Goal: Navigation & Orientation: Find specific page/section

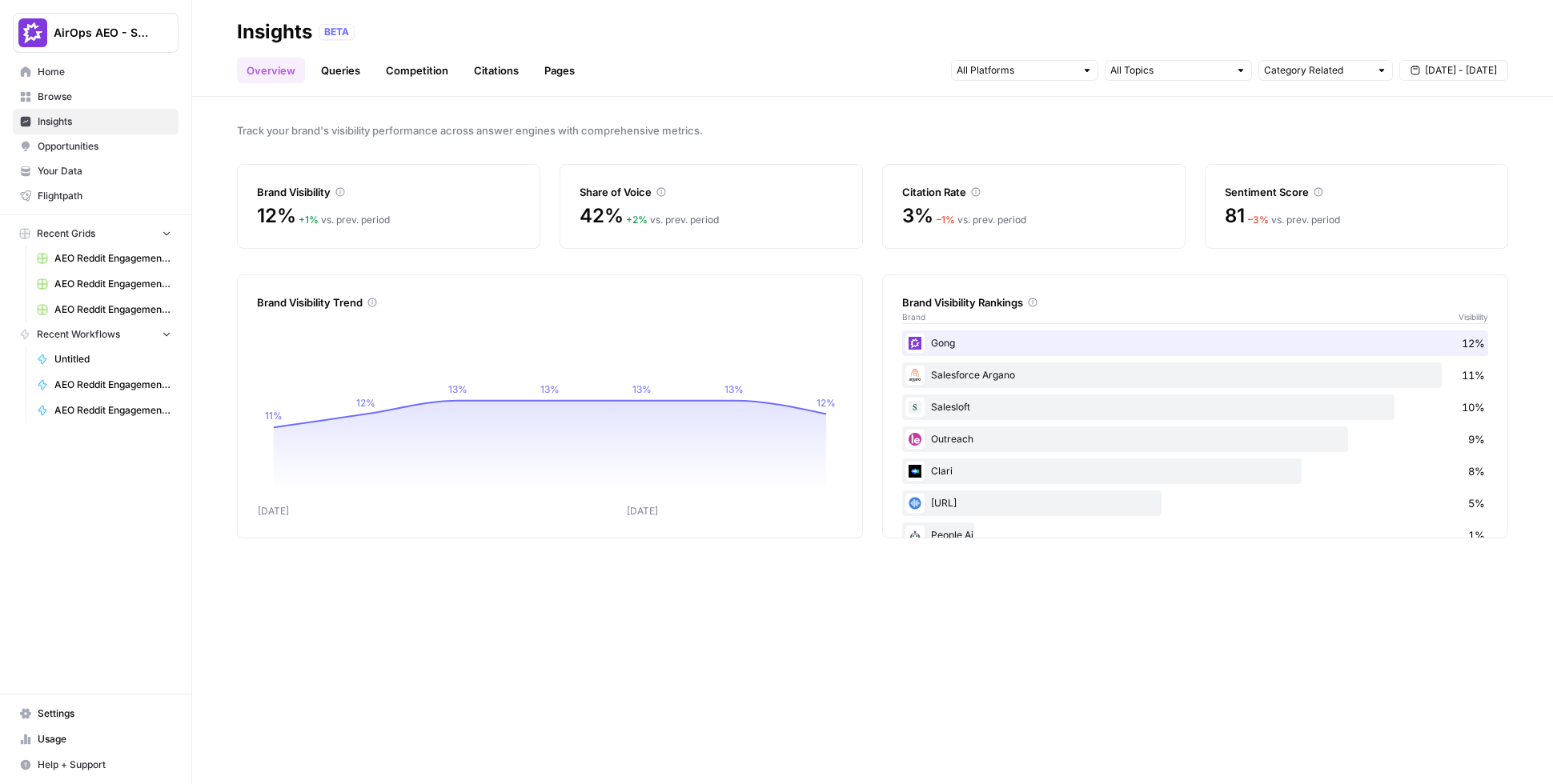
click at [475, 69] on link "Citations" at bounding box center [497, 70] width 64 height 25
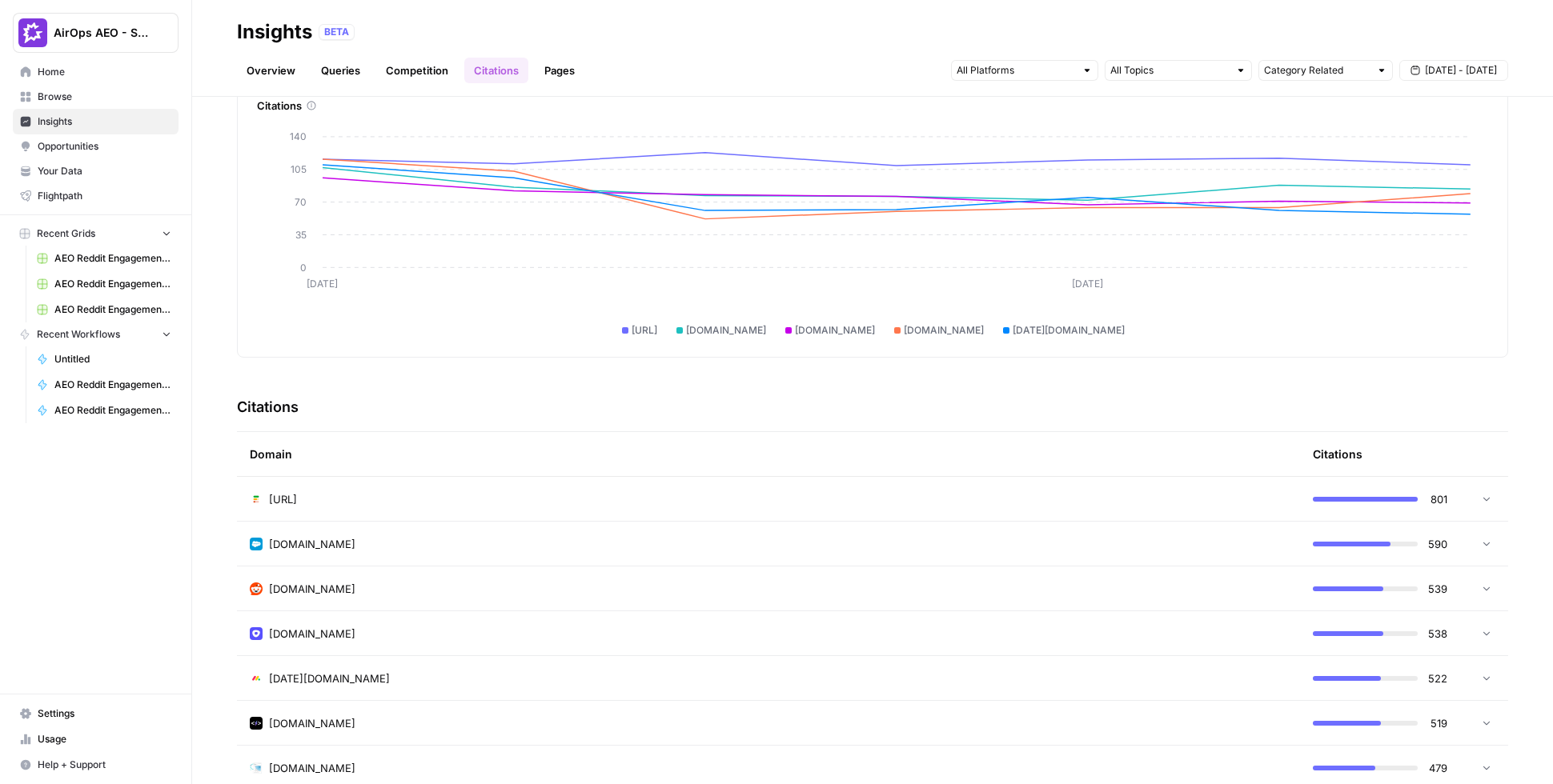
scroll to position [117, 0]
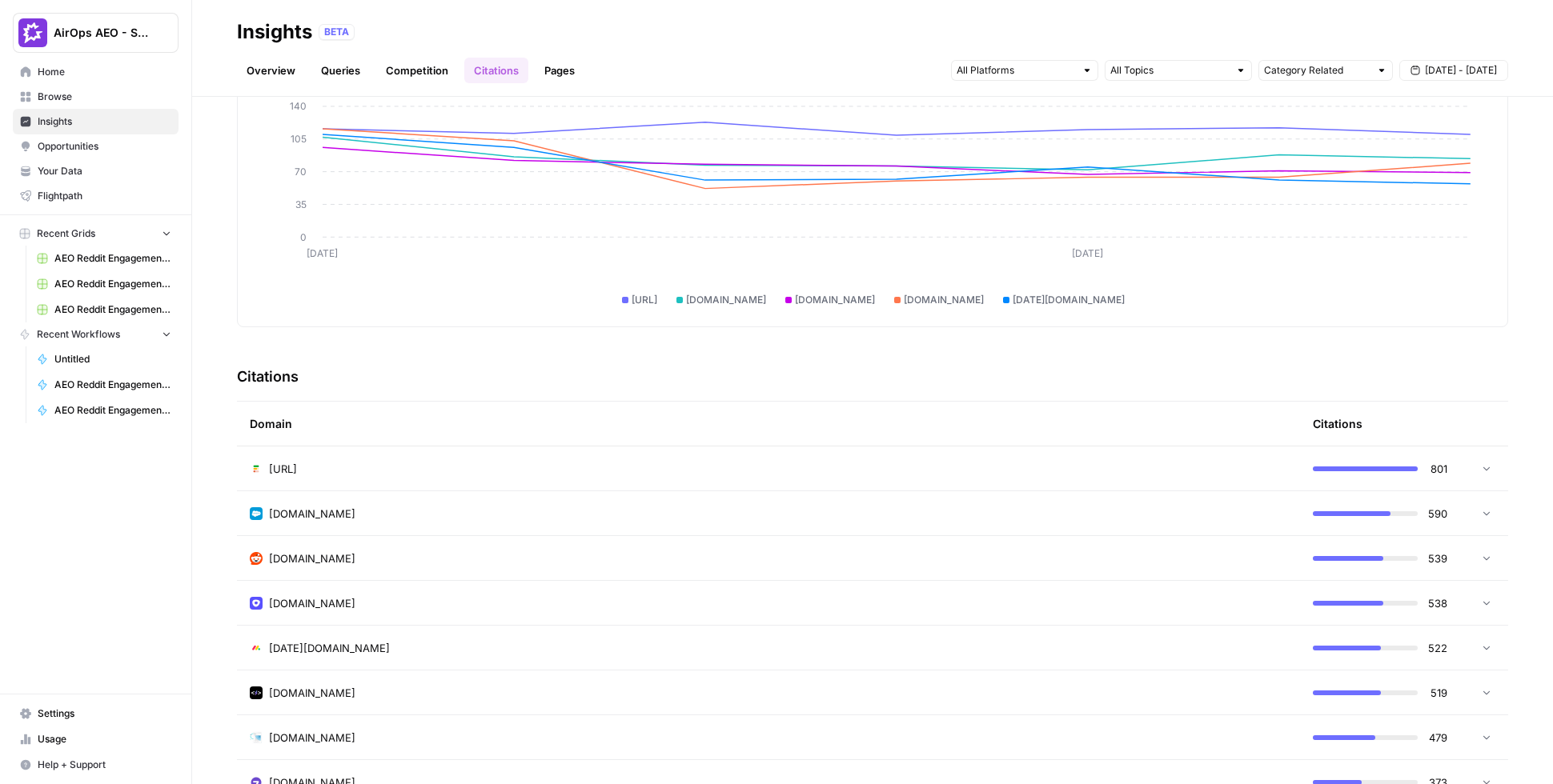
click at [77, 148] on span "Opportunities" at bounding box center [105, 146] width 134 height 15
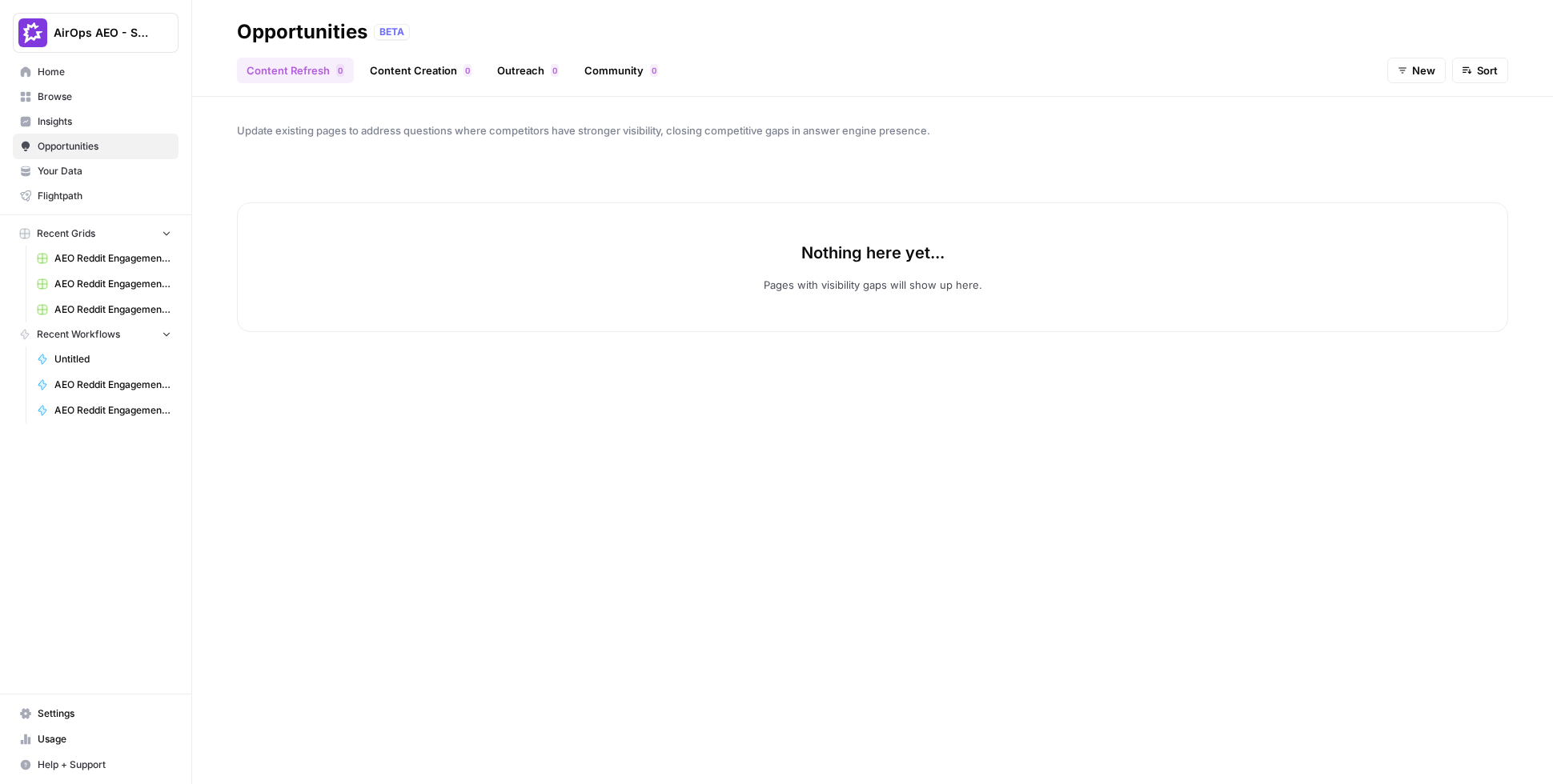
click at [1396, 71] on span "New" at bounding box center [1424, 70] width 23 height 16
click at [1396, 111] on span "All" at bounding box center [1432, 108] width 57 height 16
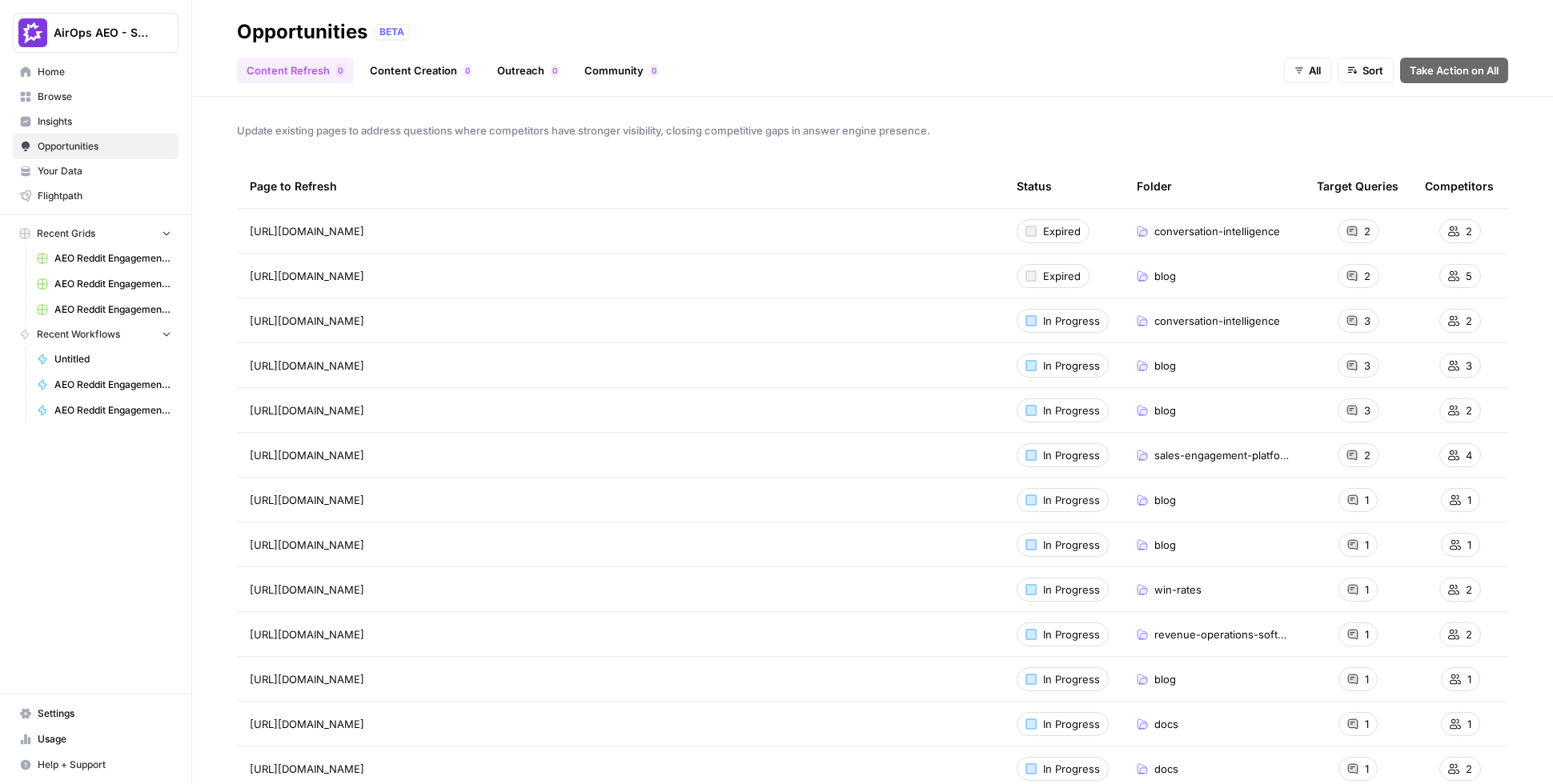
click at [421, 71] on link "Content Creation 0" at bounding box center [421, 70] width 121 height 25
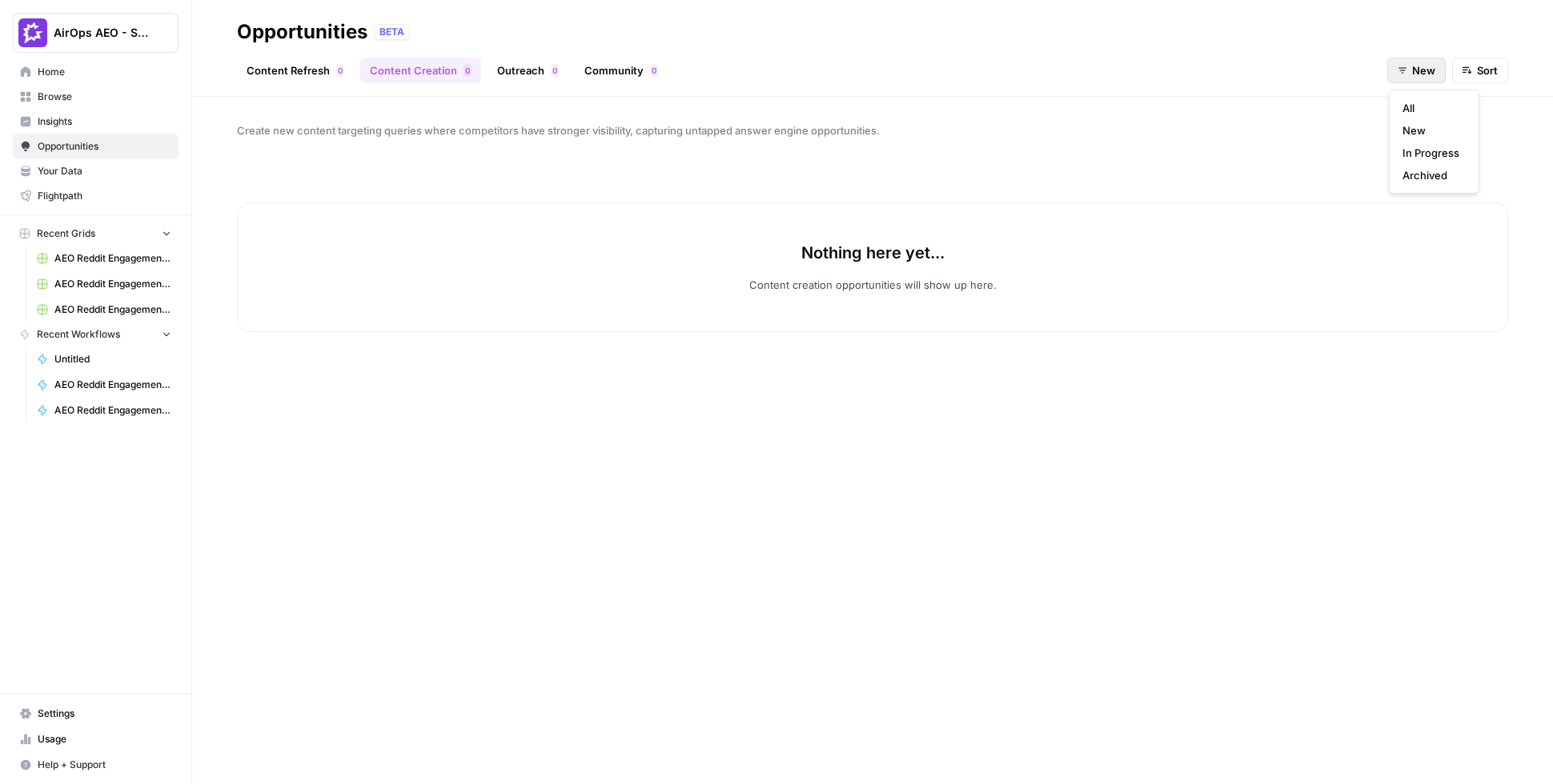
click at [1396, 68] on span "New" at bounding box center [1424, 70] width 23 height 16
click at [1396, 102] on span "All" at bounding box center [1432, 108] width 57 height 16
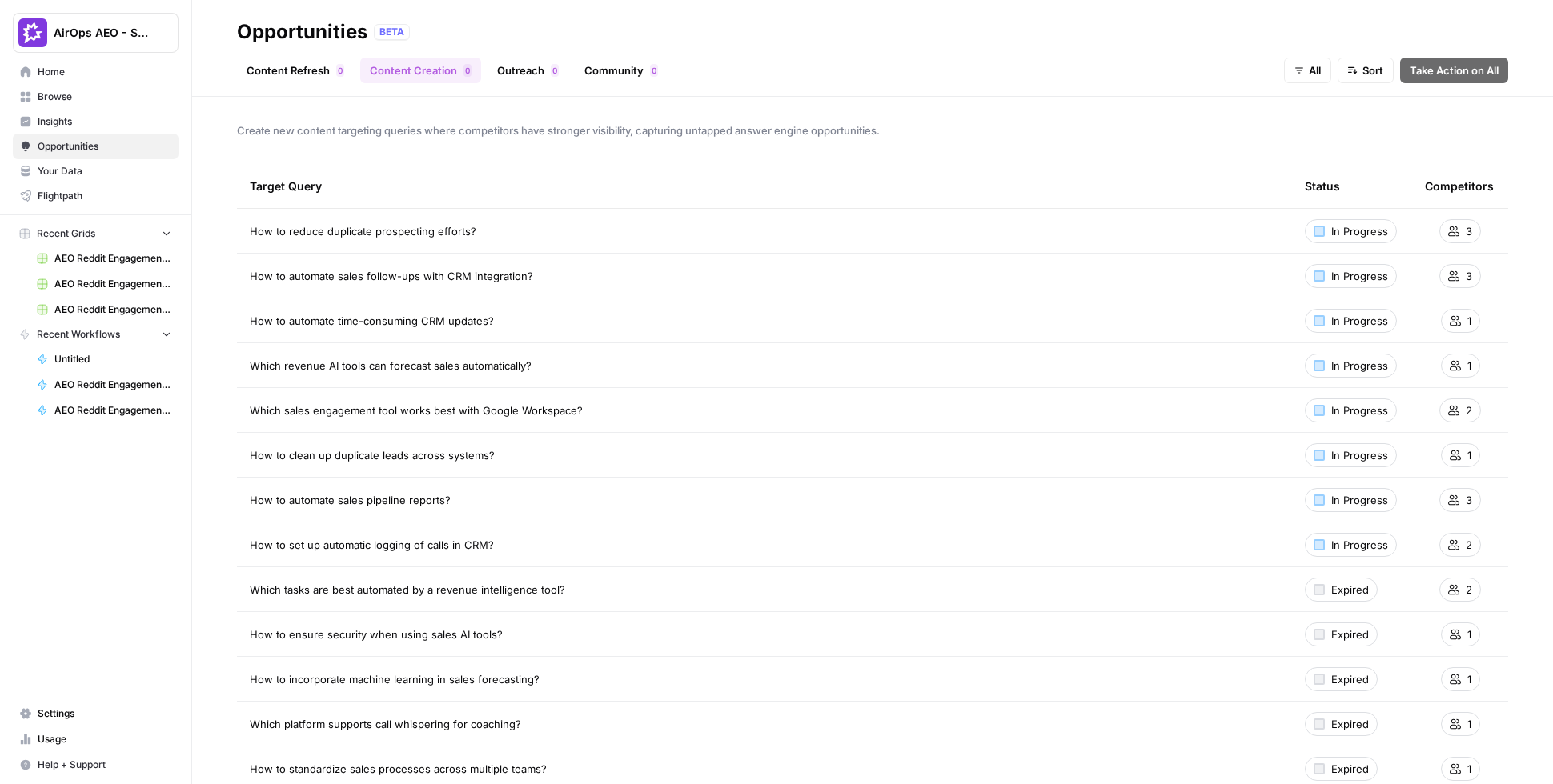
click at [535, 72] on link "Outreach 0" at bounding box center [528, 70] width 81 height 25
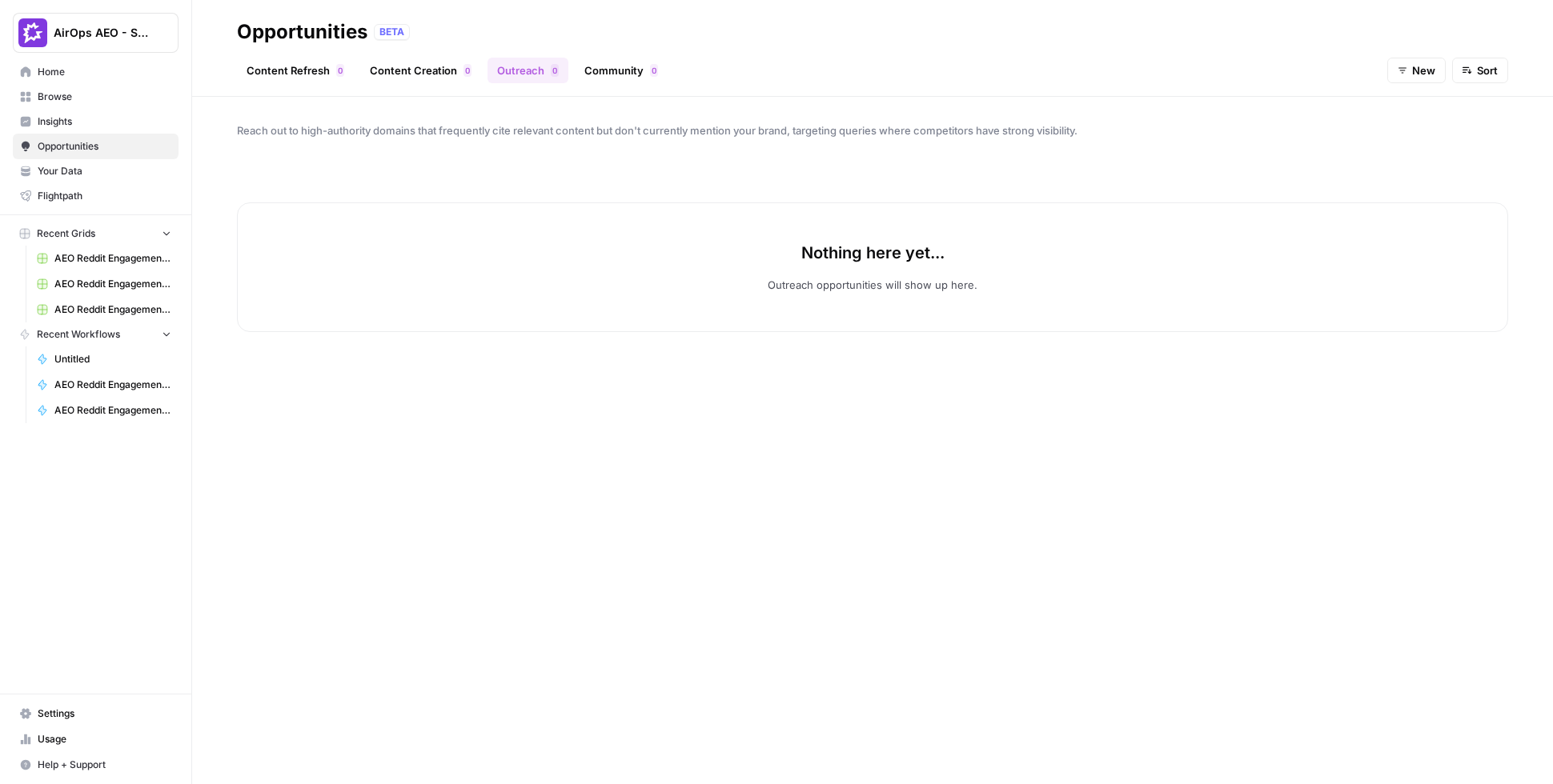
click at [1396, 66] on icon "button" at bounding box center [1403, 71] width 10 height 10
click at [1396, 109] on span "All" at bounding box center [1432, 108] width 57 height 16
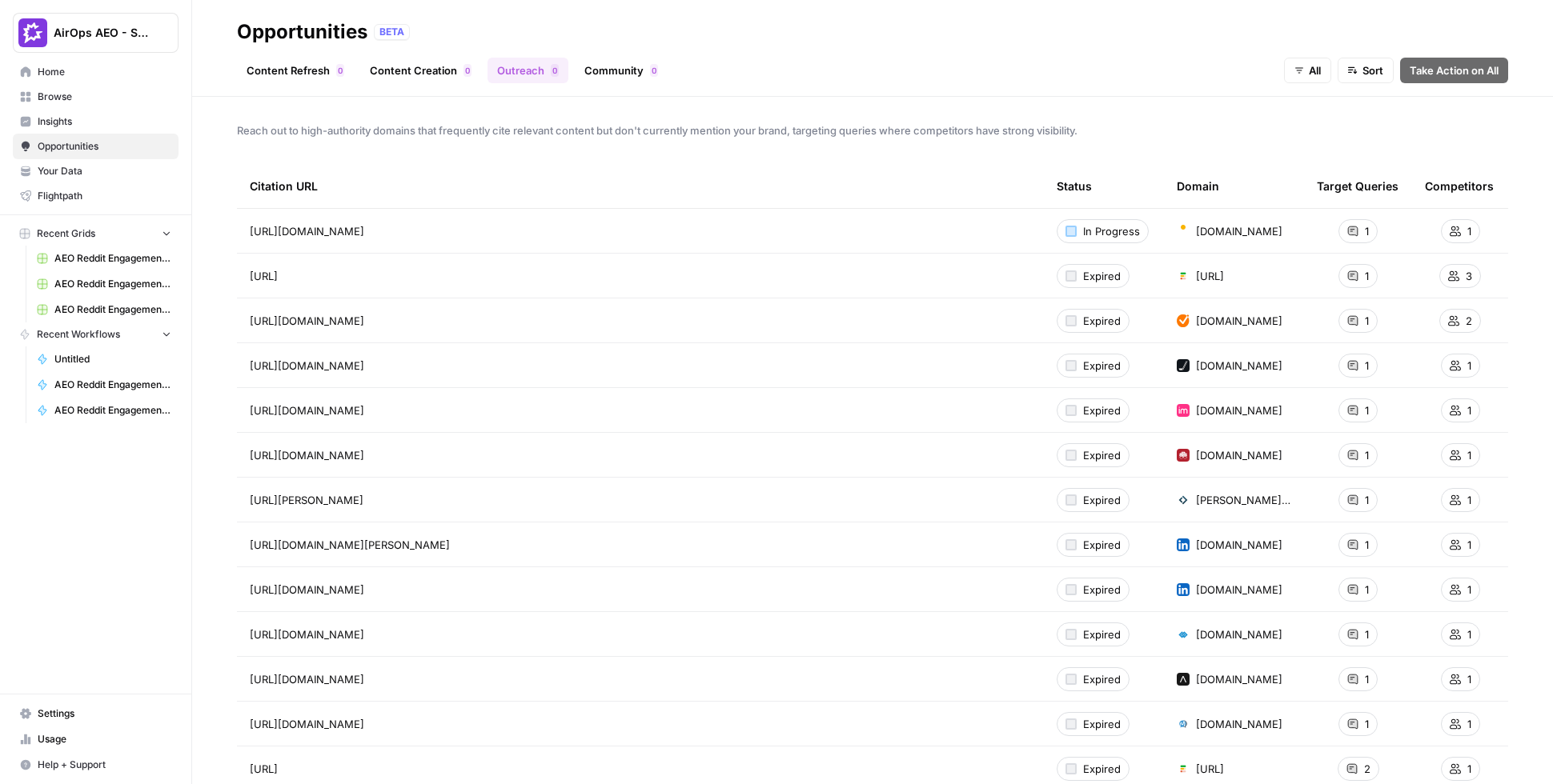
click at [1225, 156] on div "Reach out to high-authority domains that frequently cite relevant content but d…" at bounding box center [873, 441] width 1362 height 688
click at [636, 71] on link "Community 0" at bounding box center [622, 70] width 93 height 25
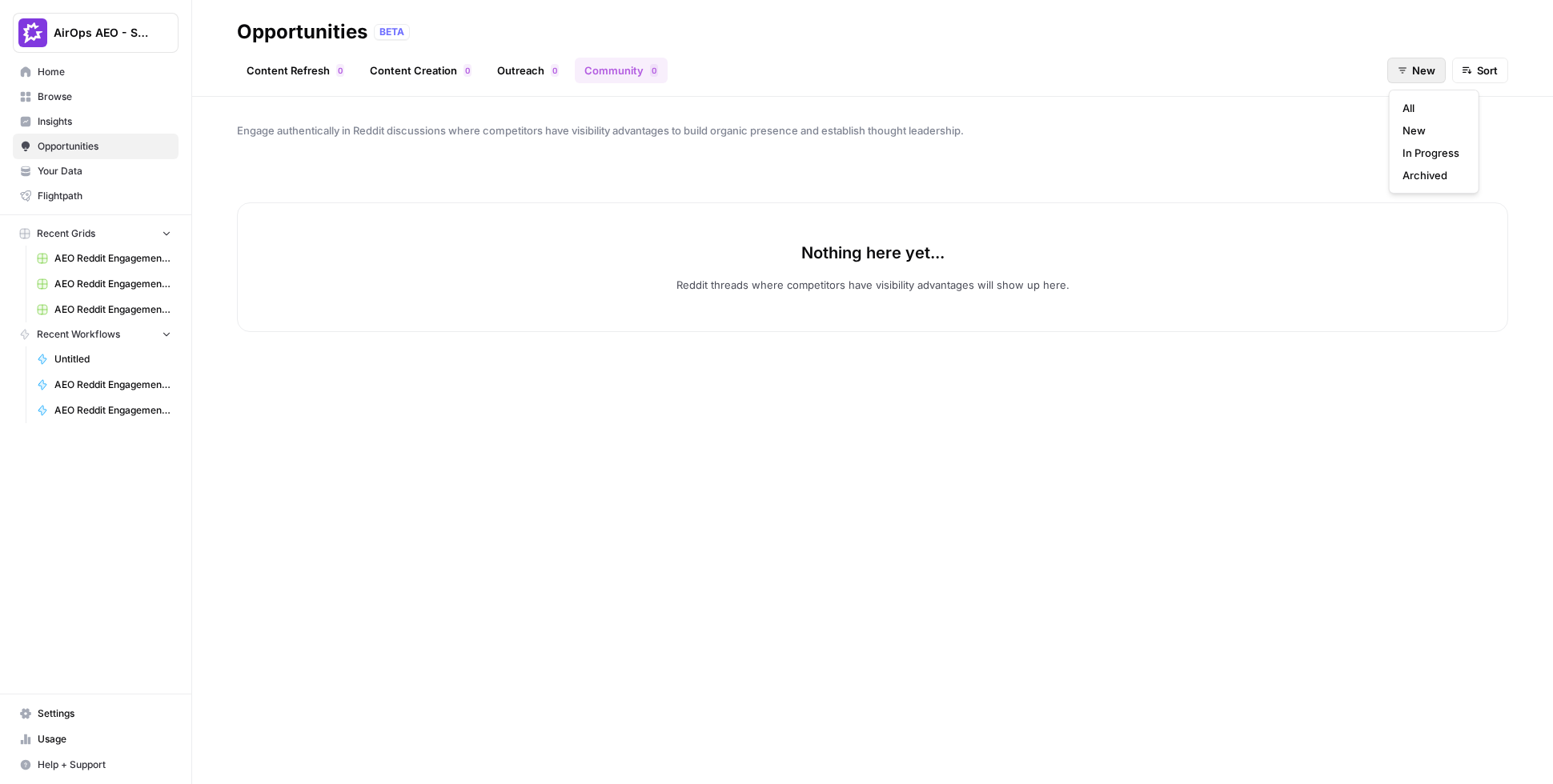
click at [1396, 77] on span "New" at bounding box center [1424, 70] width 23 height 16
click at [1396, 103] on span "All" at bounding box center [1432, 108] width 57 height 16
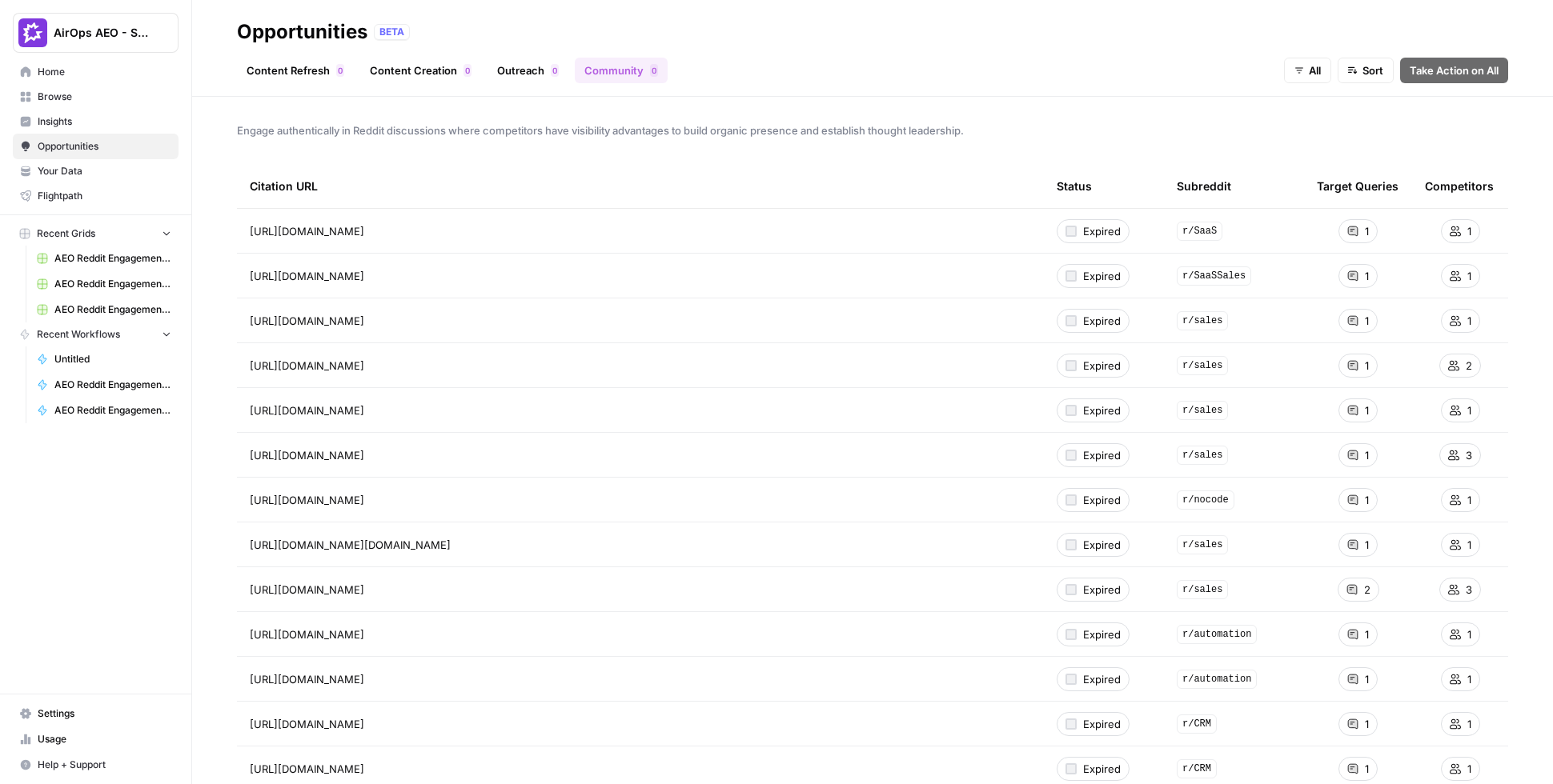
click at [1296, 69] on icon "button" at bounding box center [1299, 71] width 10 height 10
click at [1304, 151] on span "In Progress" at bounding box center [1325, 153] width 57 height 16
